Goal: Task Accomplishment & Management: Manage account settings

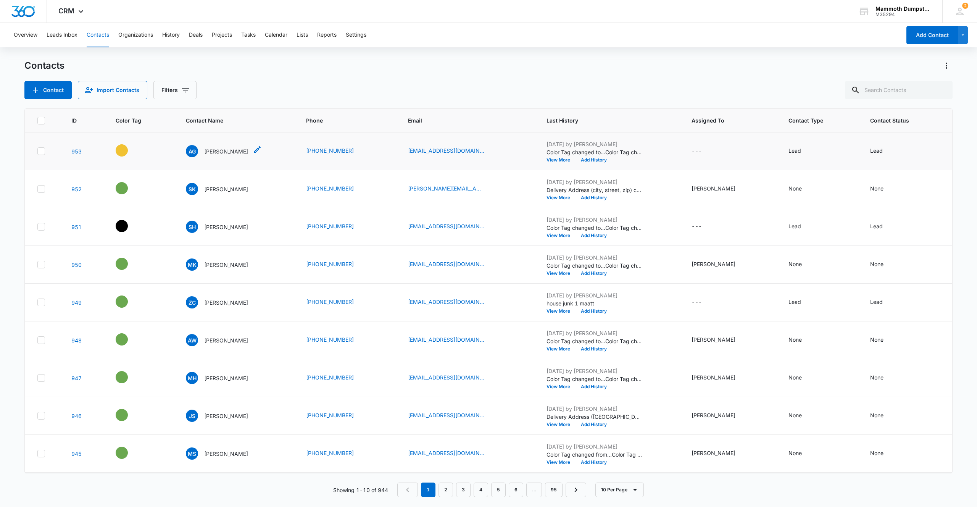
click at [212, 145] on div "AG [PERSON_NAME]" at bounding box center [217, 151] width 62 height 12
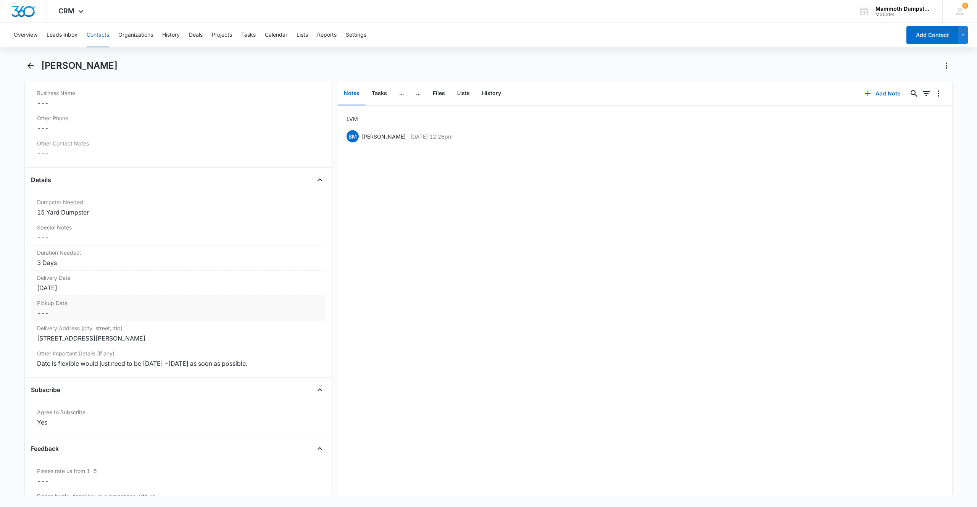
scroll to position [701, 0]
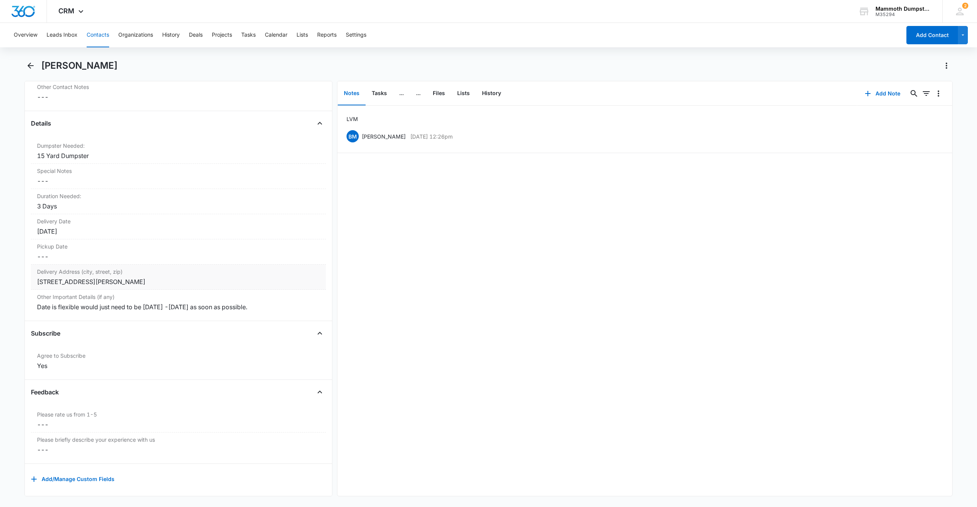
click at [99, 278] on div "[STREET_ADDRESS][PERSON_NAME]" at bounding box center [178, 281] width 283 height 9
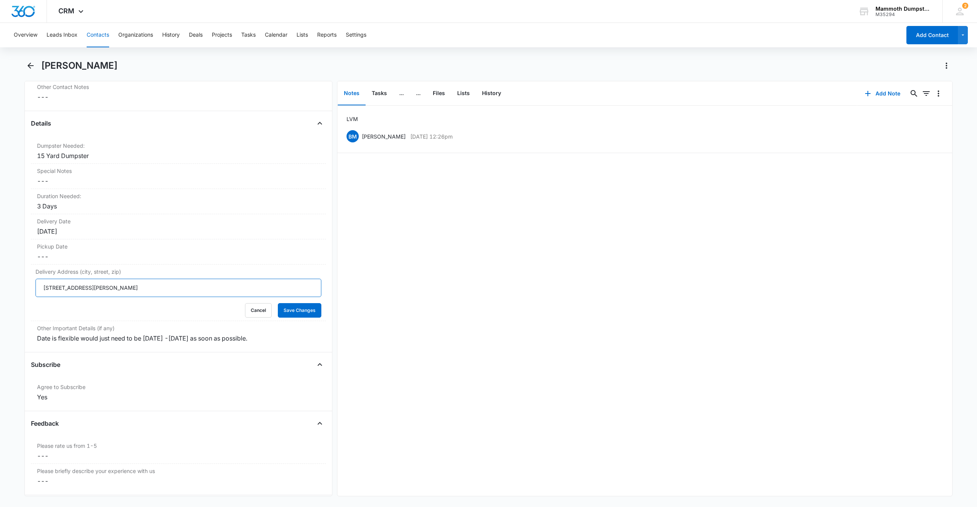
drag, startPoint x: 101, startPoint y: 288, endPoint x: 0, endPoint y: 275, distance: 102.0
click at [0, 277] on main "[PERSON_NAME] Remove AG [PERSON_NAME] Contact Info Name Cancel Save Changes [PE…" at bounding box center [488, 283] width 977 height 446
click at [872, 93] on button "Add Note" at bounding box center [882, 93] width 51 height 18
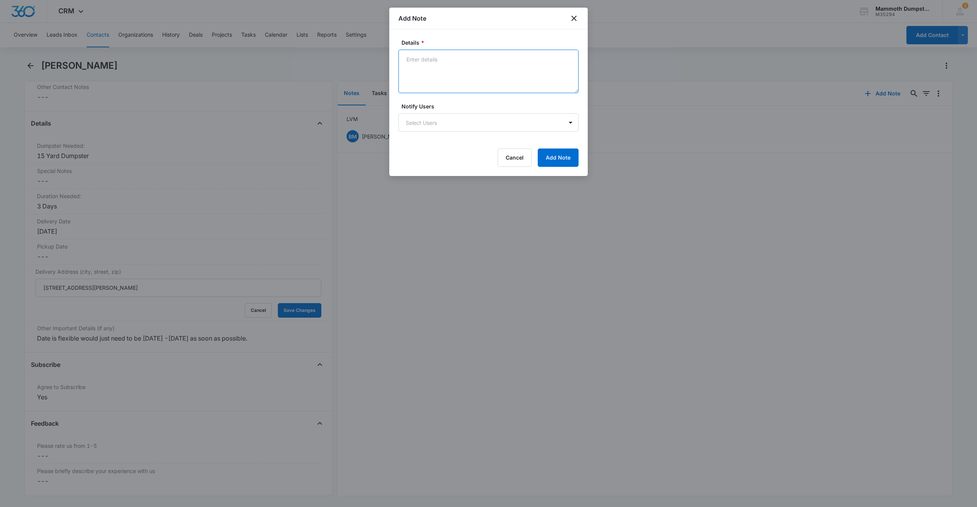
click at [483, 65] on textarea "Details *" at bounding box center [489, 72] width 180 height 44
type textarea "house junk. gave 360 quote. maybe this week or maybe next week"
click at [583, 155] on div "Details * house junk. gave 360 quote. maybe this week or maybe next week Notify…" at bounding box center [488, 102] width 199 height 147
click at [568, 157] on button "Add Note" at bounding box center [558, 158] width 41 height 18
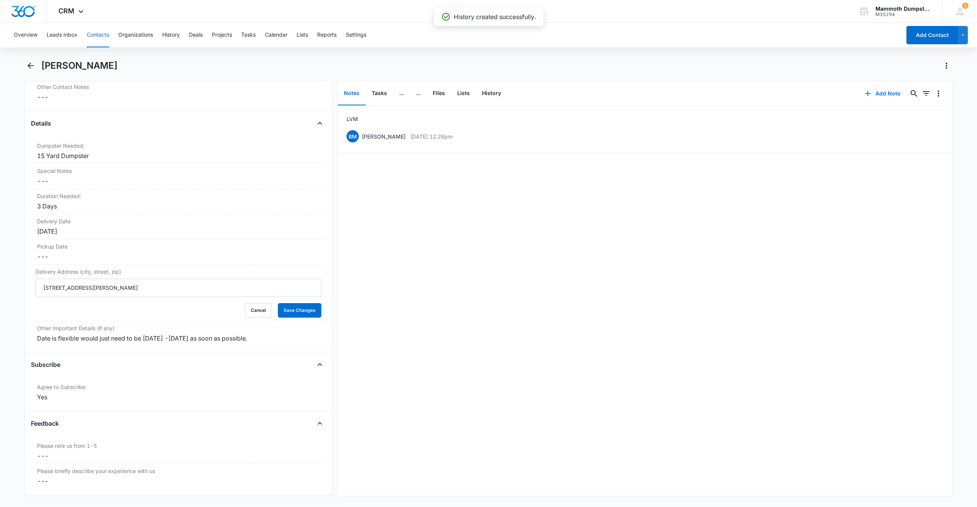
click at [479, 191] on div "LVM BM [PERSON_NAME] [DATE] 12:26pm Delete Edit" at bounding box center [644, 301] width 615 height 390
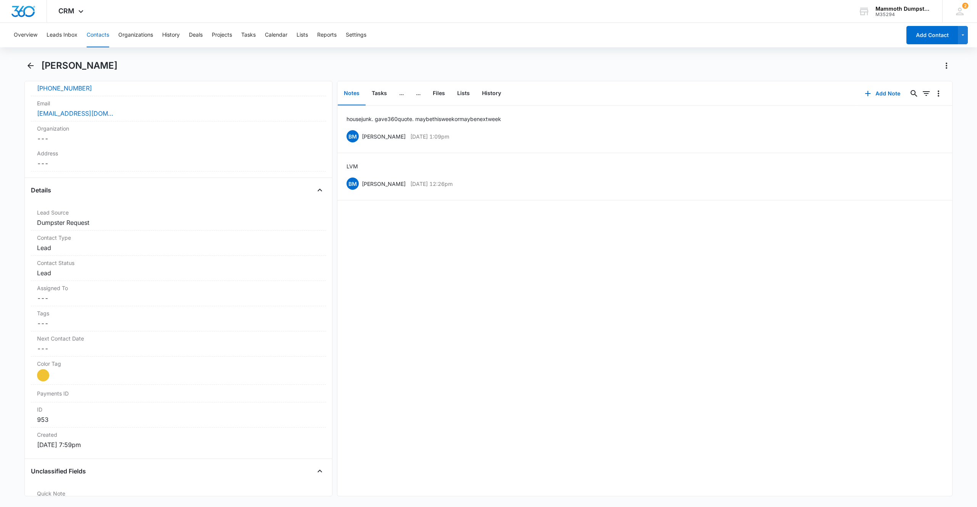
scroll to position [0, 0]
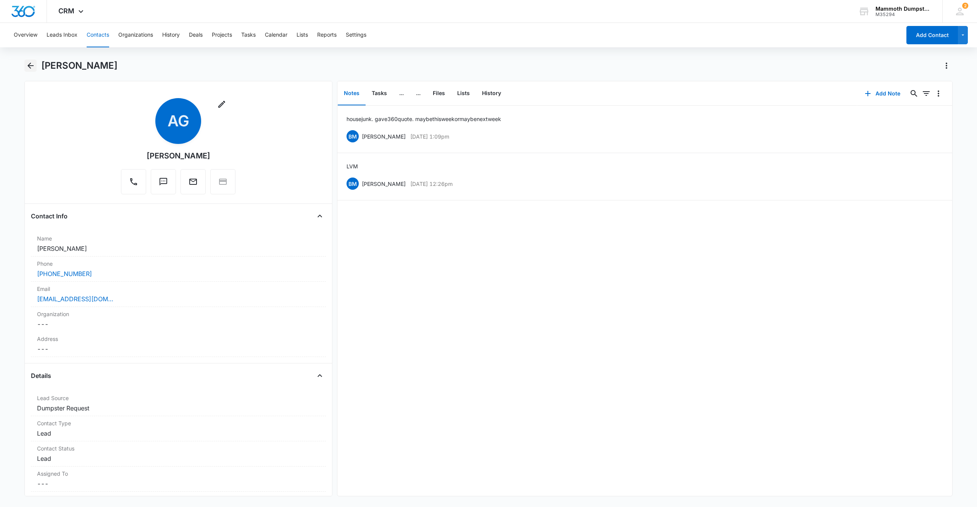
click at [30, 64] on icon "Back" at bounding box center [30, 66] width 6 height 6
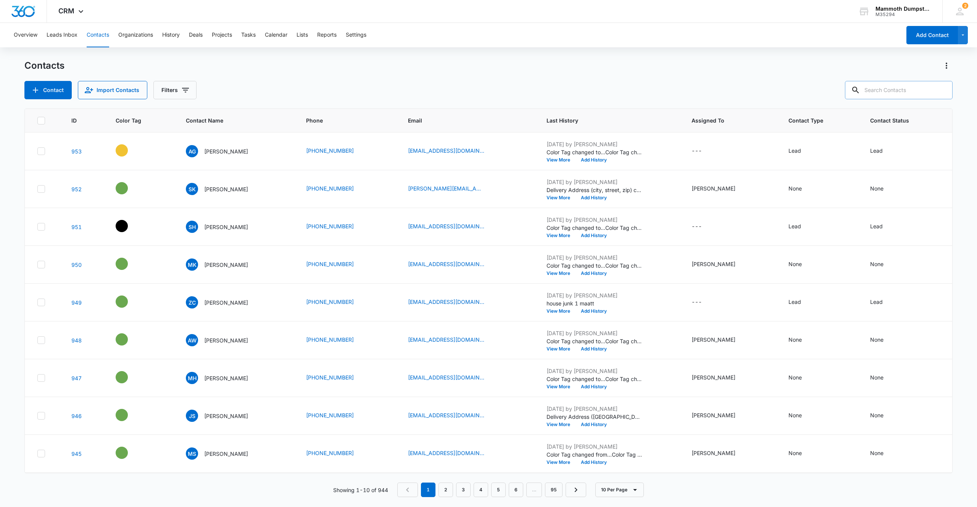
click at [888, 92] on input "text" at bounding box center [899, 90] width 108 height 18
paste input "[STREET_ADDRESS]"
type input "[STREET_ADDRESS]"
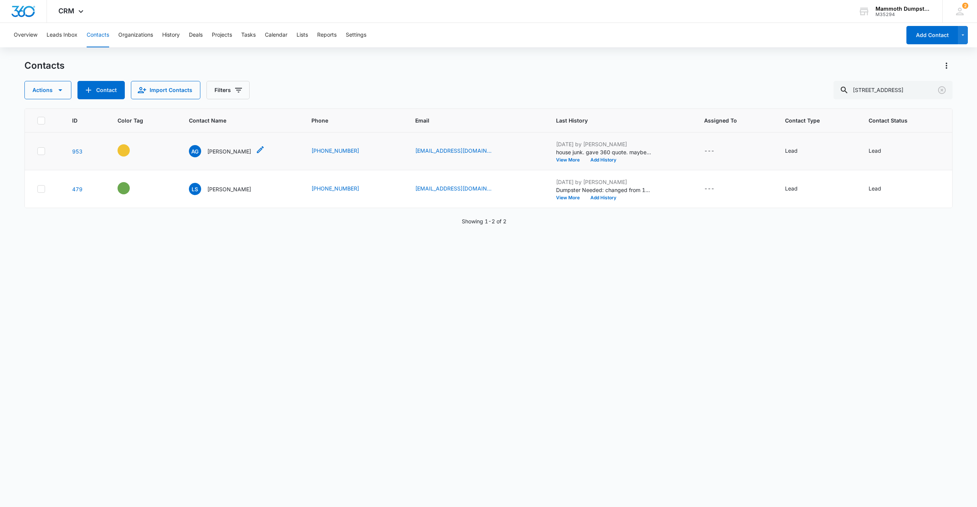
click at [229, 152] on p "[PERSON_NAME]" at bounding box center [229, 151] width 44 height 8
click at [215, 193] on div "LS [PERSON_NAME]" at bounding box center [220, 189] width 62 height 12
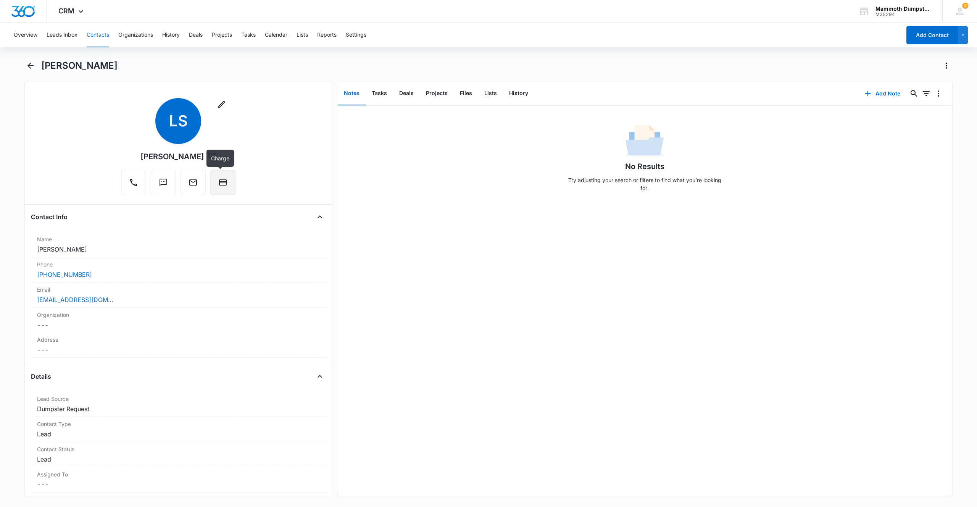
click at [228, 184] on button "Charge" at bounding box center [222, 182] width 25 height 25
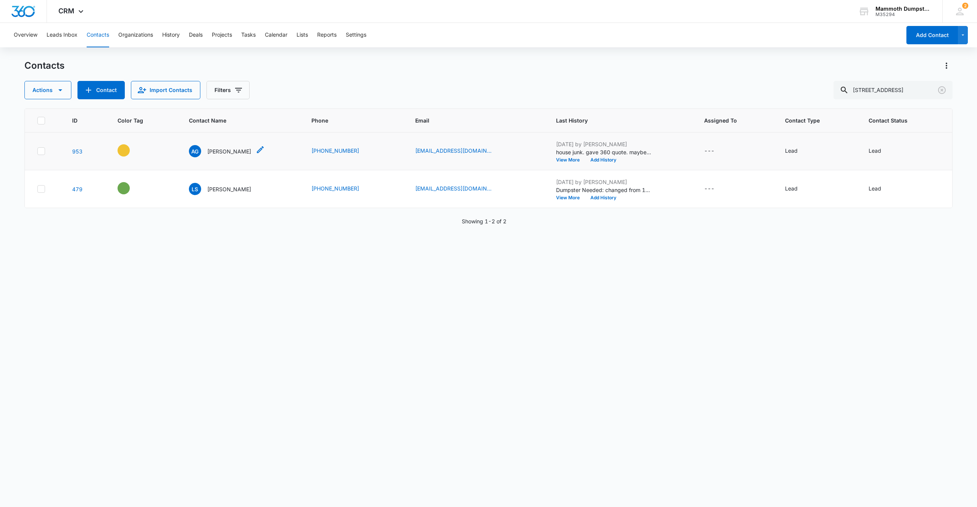
click at [219, 152] on p "[PERSON_NAME]" at bounding box center [229, 151] width 44 height 8
click at [224, 150] on p "[PERSON_NAME]" at bounding box center [229, 151] width 44 height 8
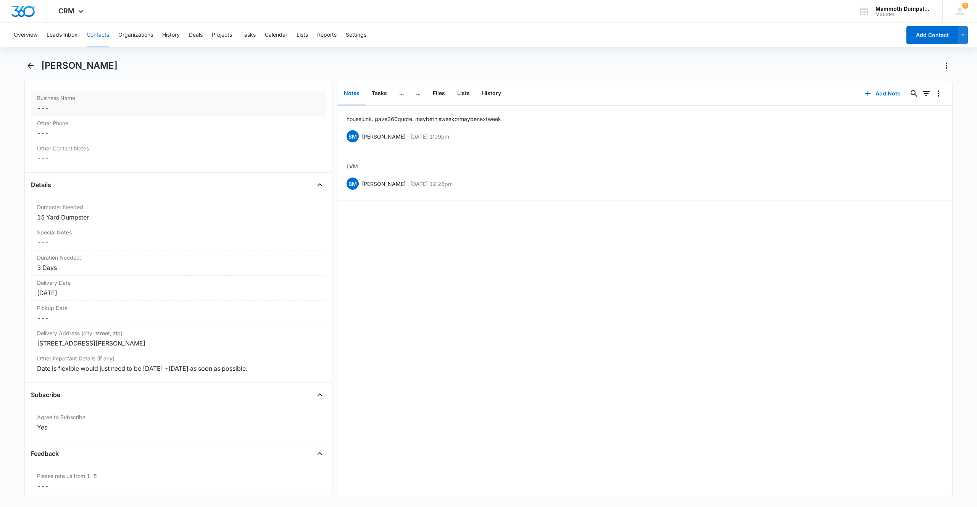
scroll to position [705, 0]
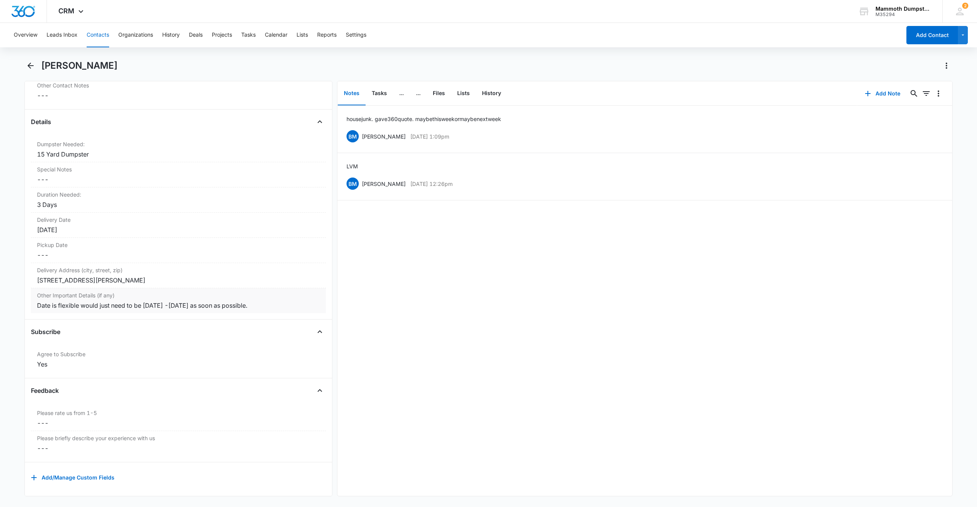
drag, startPoint x: 156, startPoint y: 299, endPoint x: 235, endPoint y: 297, distance: 79.0
click at [234, 297] on div "Other Important Details (if any) Cancel Save Changes Date is flexible would jus…" at bounding box center [178, 300] width 295 height 25
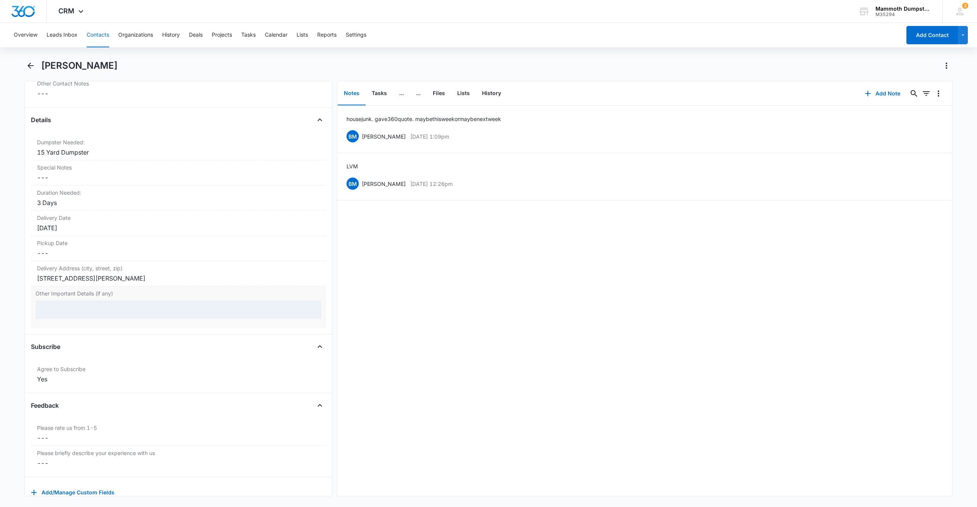
drag, startPoint x: 237, startPoint y: 299, endPoint x: 258, endPoint y: 299, distance: 20.6
click at [258, 299] on div "Other Important Details (if any)" at bounding box center [178, 307] width 295 height 42
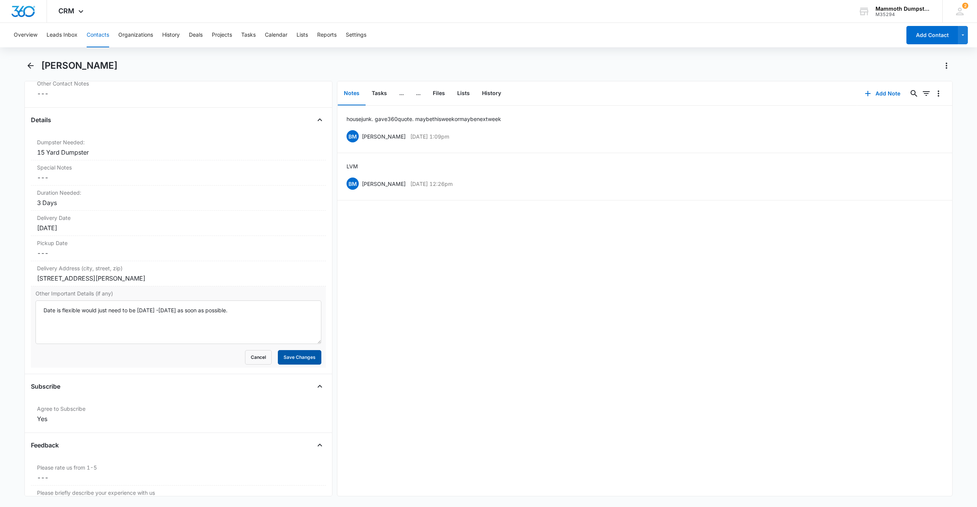
click at [280, 355] on button "Save Changes" at bounding box center [300, 357] width 44 height 15
click at [35, 65] on icon "Back" at bounding box center [30, 65] width 9 height 9
